Goal: Information Seeking & Learning: Understand process/instructions

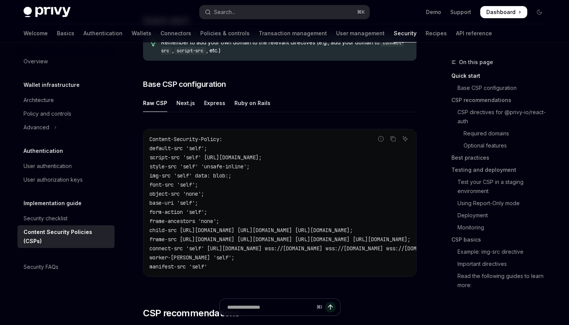
scroll to position [172, 0]
click at [184, 106] on div "Next.js" at bounding box center [185, 104] width 19 height 18
type textarea "*"
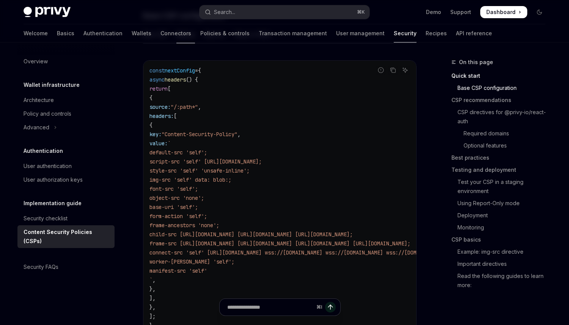
scroll to position [240, 0]
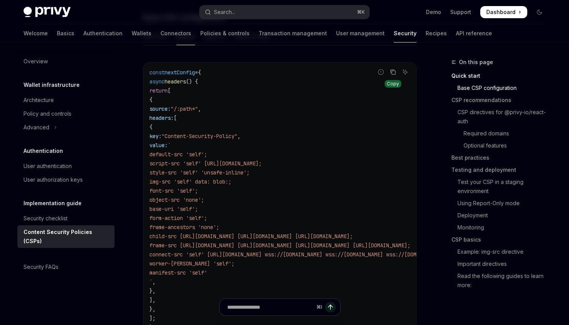
click at [392, 73] on icon "Copy the contents from the code block" at bounding box center [393, 72] width 6 height 6
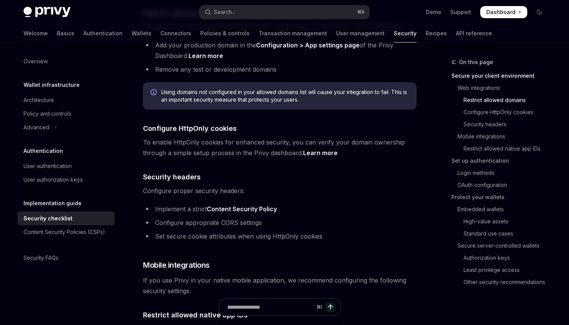
scroll to position [329, 0]
